Goal: Task Accomplishment & Management: Manage account settings

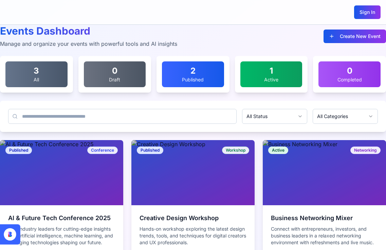
click at [334, 116] on html "Sign In Events Dashboard Manage and organize your events with powerful tools an…" at bounding box center [193, 153] width 386 height 306
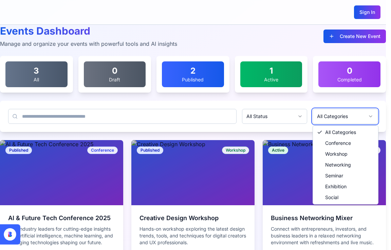
click at [286, 103] on html "Sign In Events Dashboard Manage and organize your events with powerful tools an…" at bounding box center [195, 153] width 391 height 306
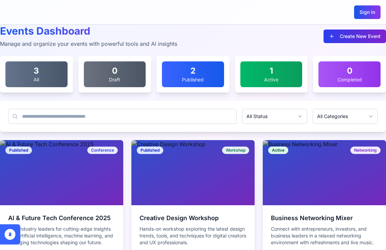
click at [359, 39] on button "Create New Event" at bounding box center [354, 37] width 62 height 14
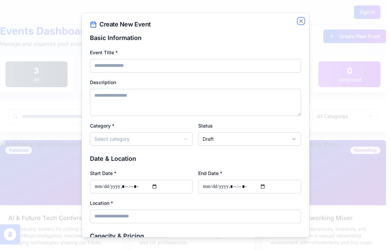
drag, startPoint x: 294, startPoint y: 21, endPoint x: 289, endPoint y: 20, distance: 5.8
click at [298, 20] on icon "button" at bounding box center [300, 20] width 5 height 5
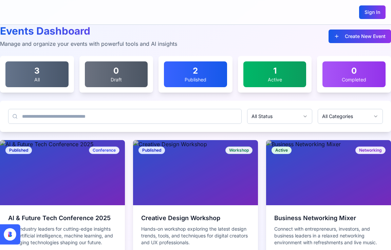
click at [339, 116] on html "Sign In Events Dashboard Manage and organize your events with powerful tools an…" at bounding box center [195, 153] width 391 height 306
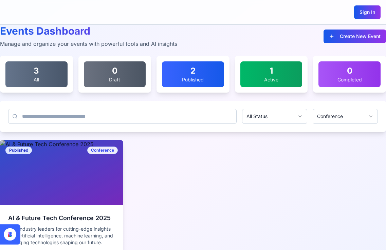
click at [337, 115] on html "Sign In Events Dashboard Manage and organize your events with powerful tools an…" at bounding box center [193, 153] width 386 height 306
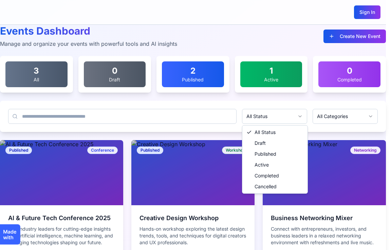
click at [259, 114] on html "Sign In Events Dashboard Manage and organize your events with powerful tools an…" at bounding box center [195, 153] width 391 height 306
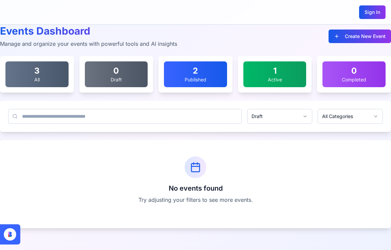
click at [291, 115] on html "Sign In Events Dashboard Manage and organize your events with powerful tools an…" at bounding box center [195, 125] width 391 height 250
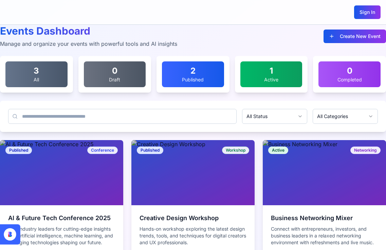
click at [182, 44] on div "Events Dashboard Manage and organize your events with powerful tools and AI ins…" at bounding box center [193, 36] width 386 height 23
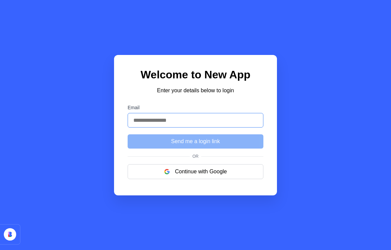
click at [159, 119] on input "Email" at bounding box center [196, 120] width 136 height 15
paste input "**********"
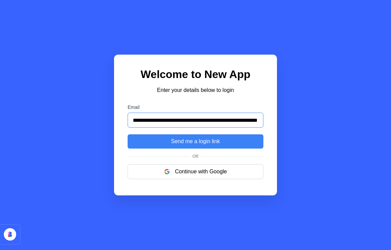
type input "**********"
click at [128, 134] on button "Send me a login link" at bounding box center [196, 141] width 136 height 14
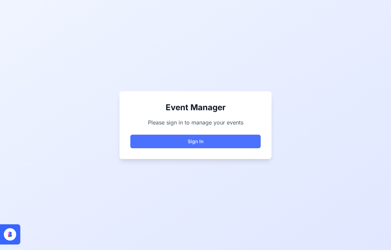
click at [213, 144] on button "Sign In" at bounding box center [195, 142] width 130 height 14
click at [193, 144] on button "Sign In" at bounding box center [195, 142] width 130 height 14
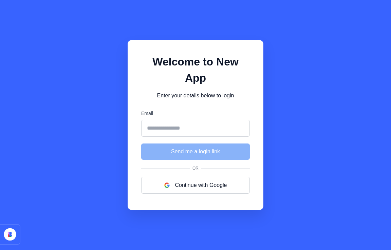
click at [197, 120] on input "Email" at bounding box center [195, 128] width 109 height 17
type input "**********"
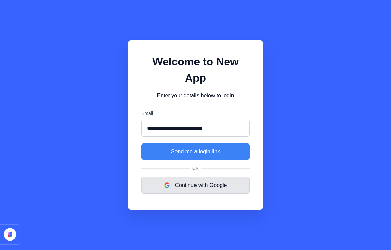
click at [203, 180] on button "Continue with Google" at bounding box center [195, 185] width 109 height 17
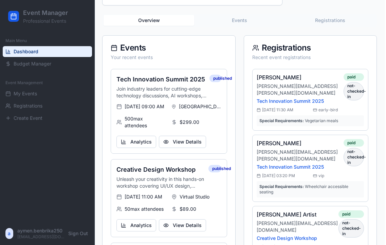
scroll to position [204, 2]
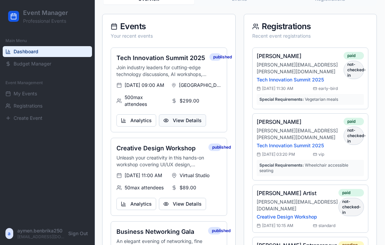
click at [190, 127] on button "View Details" at bounding box center [182, 120] width 47 height 12
click at [141, 127] on button "Analytics" at bounding box center [136, 120] width 40 height 12
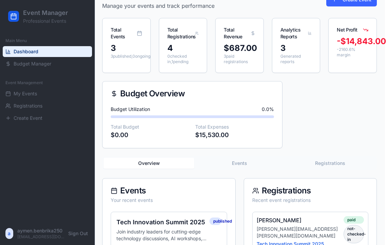
scroll to position [34, 2]
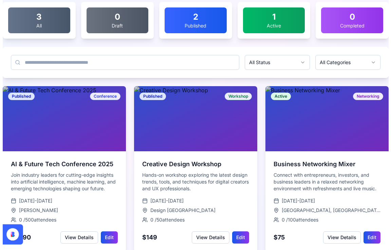
scroll to position [56, 0]
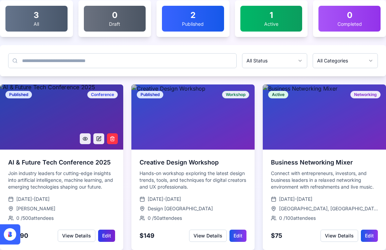
click at [107, 241] on button "Edit" at bounding box center [106, 236] width 17 height 12
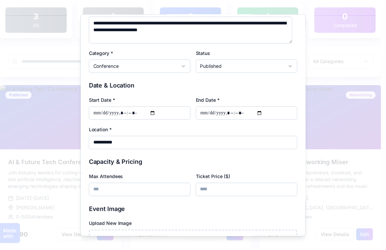
scroll to position [187, 0]
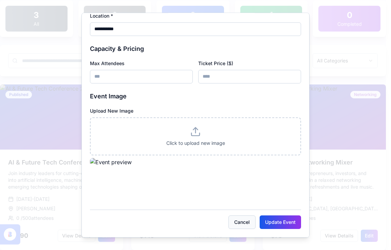
click at [231, 221] on button "Cancel" at bounding box center [241, 223] width 27 height 14
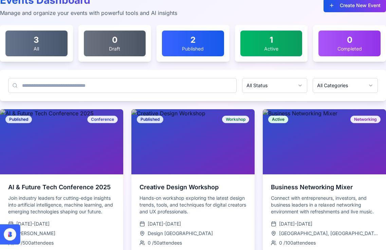
scroll to position [0, 0]
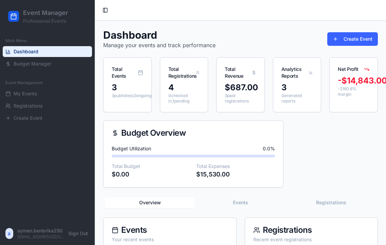
click at [33, 234] on p "aymen.benbrika250" at bounding box center [42, 230] width 50 height 7
drag, startPoint x: 36, startPoint y: 238, endPoint x: 52, endPoint y: 237, distance: 15.6
click at [52, 234] on p "aymen.benbrika250" at bounding box center [42, 230] width 50 height 7
click at [10, 237] on span "a" at bounding box center [9, 233] width 3 height 7
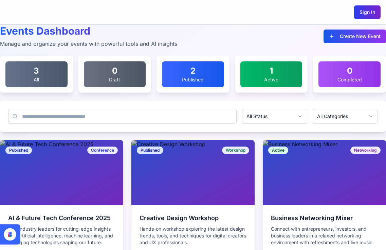
click at [369, 13] on button "Sign In" at bounding box center [367, 12] width 26 height 14
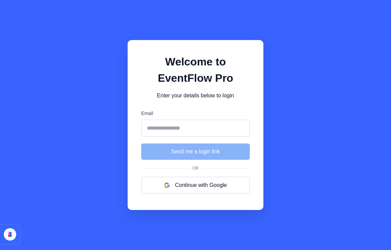
click at [186, 131] on input "Email" at bounding box center [195, 128] width 109 height 17
type input "**********"
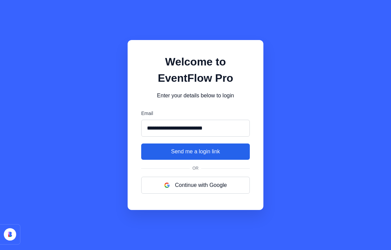
click at [196, 152] on button "Send me a login link" at bounding box center [195, 152] width 109 height 16
